Goal: Check status: Check status

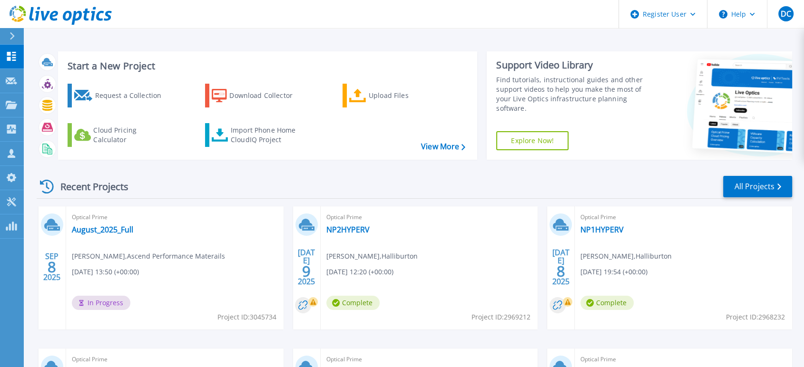
click at [253, 193] on div "Recent Projects All Projects" at bounding box center [414, 187] width 755 height 24
click at [109, 228] on link "August_2025_Full" at bounding box center [102, 230] width 61 height 10
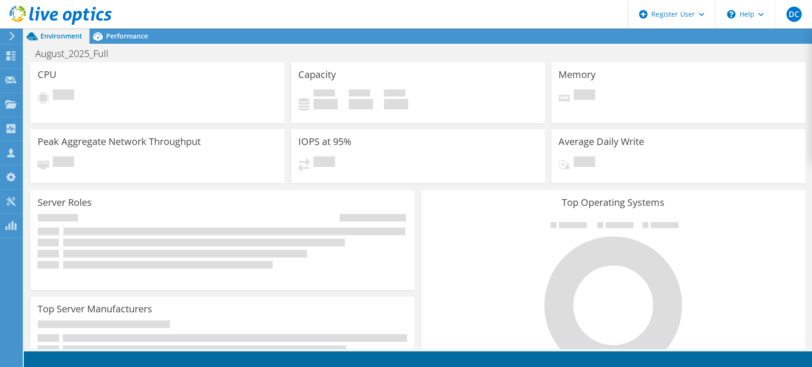
click at [373, 16] on header "DC Dell User David Chmielewski David.Chmielewski@dell.com Dell My Profile Log O…" at bounding box center [406, 14] width 812 height 29
